Goal: Transaction & Acquisition: Purchase product/service

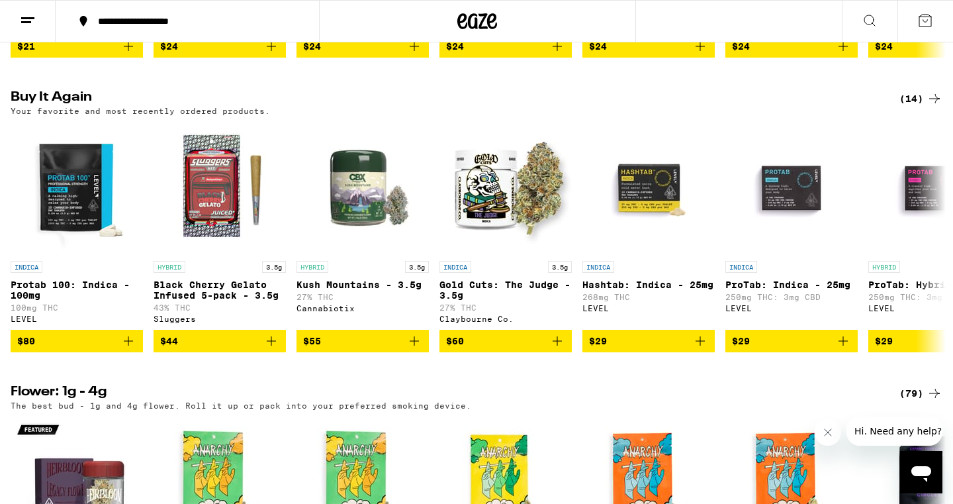
scroll to position [717, 0]
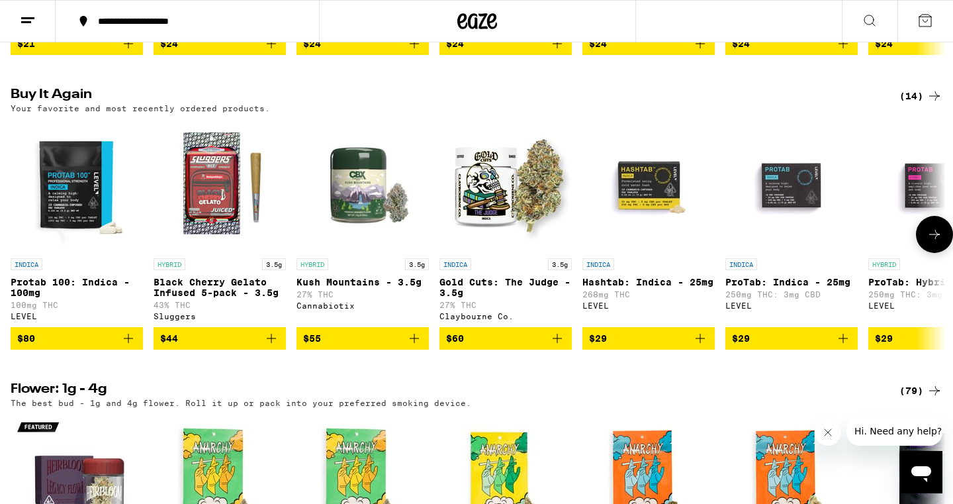
click at [941, 249] on button at bounding box center [934, 234] width 37 height 37
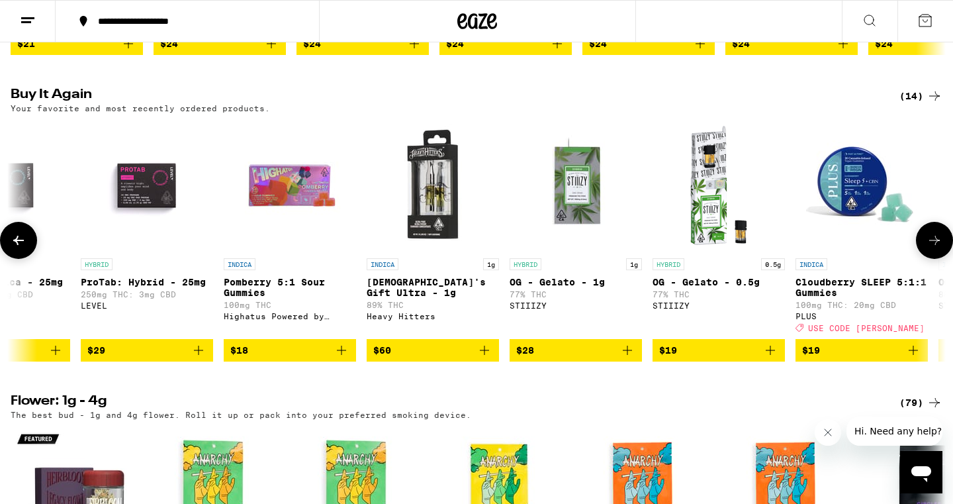
click at [941, 249] on button at bounding box center [934, 240] width 37 height 37
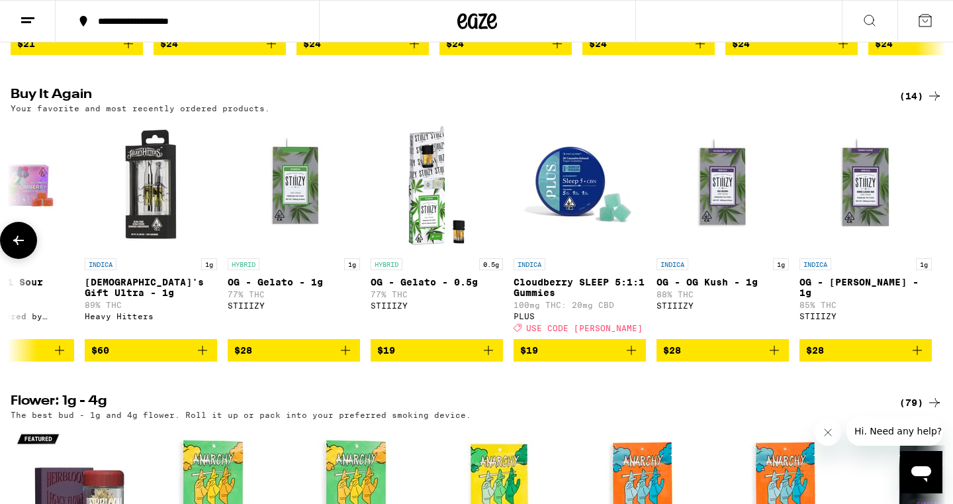
click at [20, 248] on icon at bounding box center [19, 240] width 16 height 16
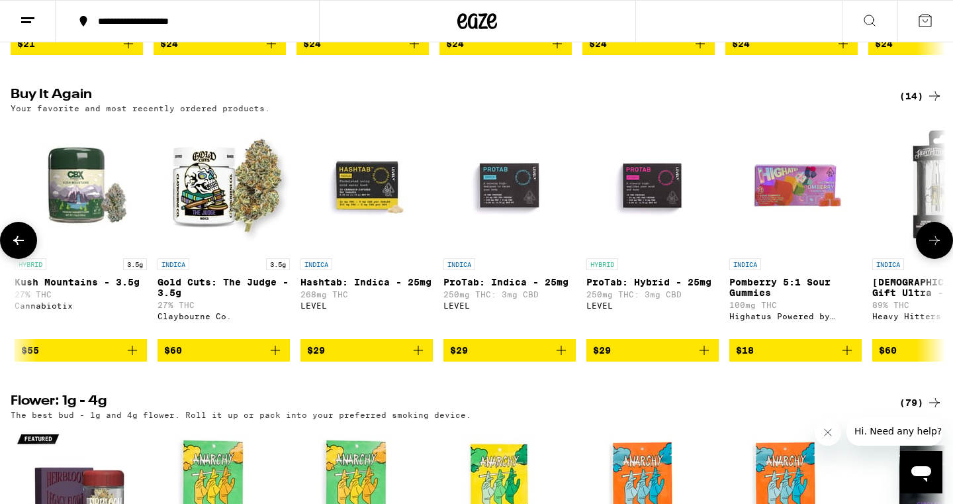
click at [20, 248] on icon at bounding box center [19, 240] width 16 height 16
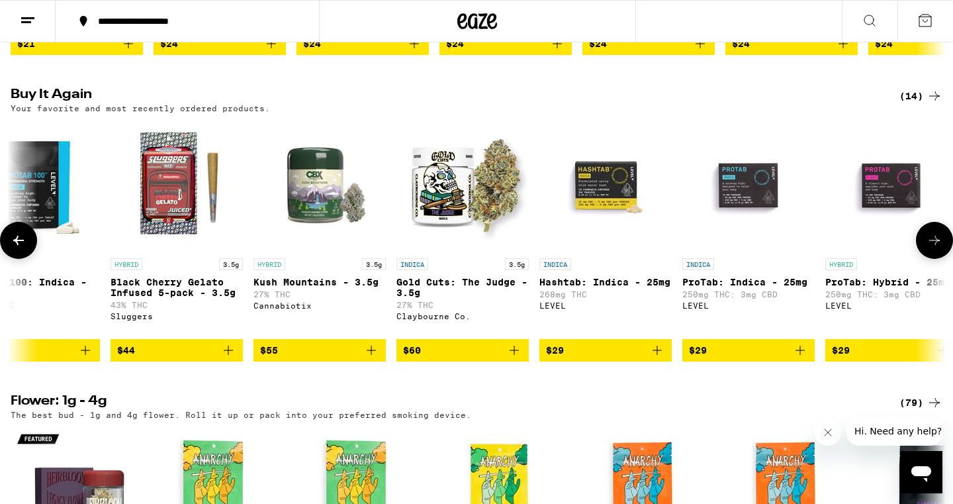
scroll to position [0, 0]
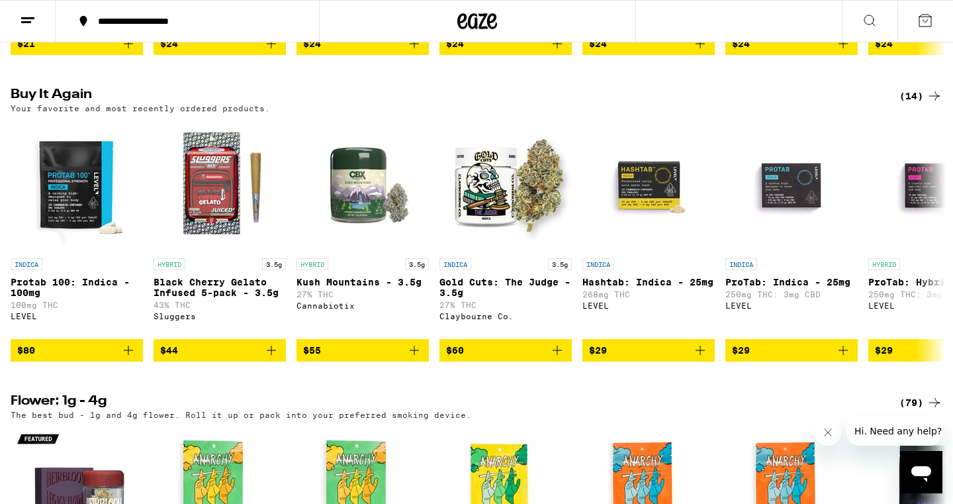
click at [872, 19] on icon at bounding box center [870, 21] width 16 height 16
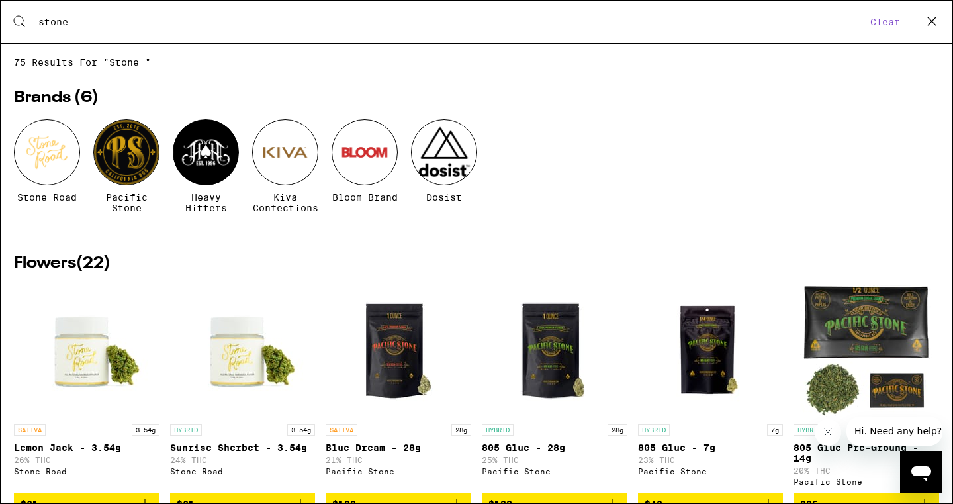
type input "stone r"
